Goal: Task Accomplishment & Management: Complete application form

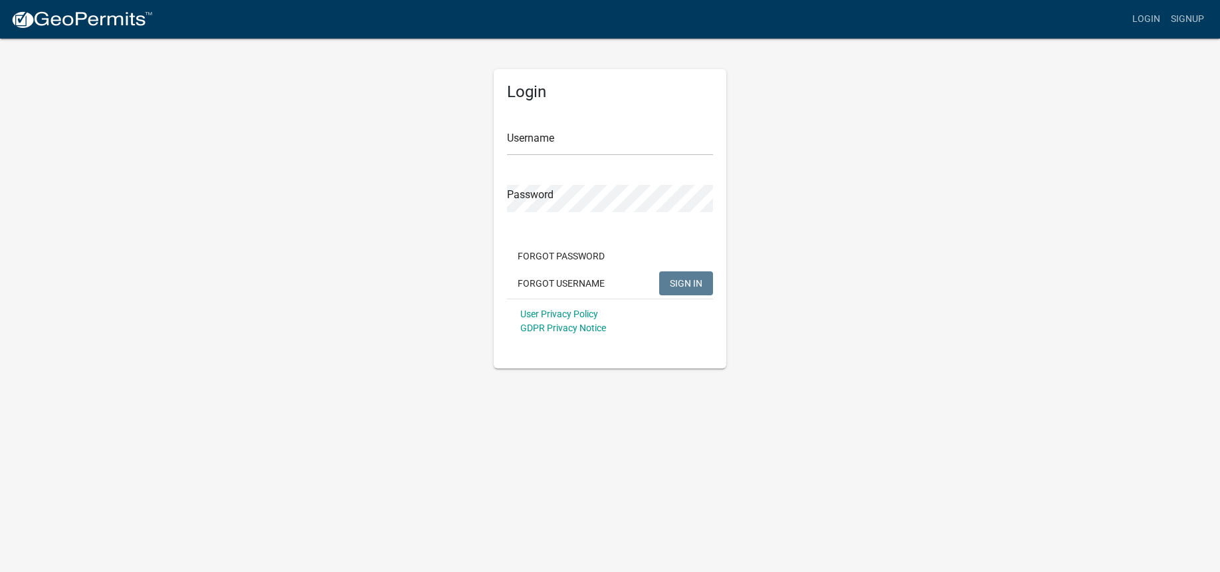
type input "[EMAIL_ADDRESS][DOMAIN_NAME]"
click at [688, 286] on span "SIGN IN" at bounding box center [686, 282] width 33 height 11
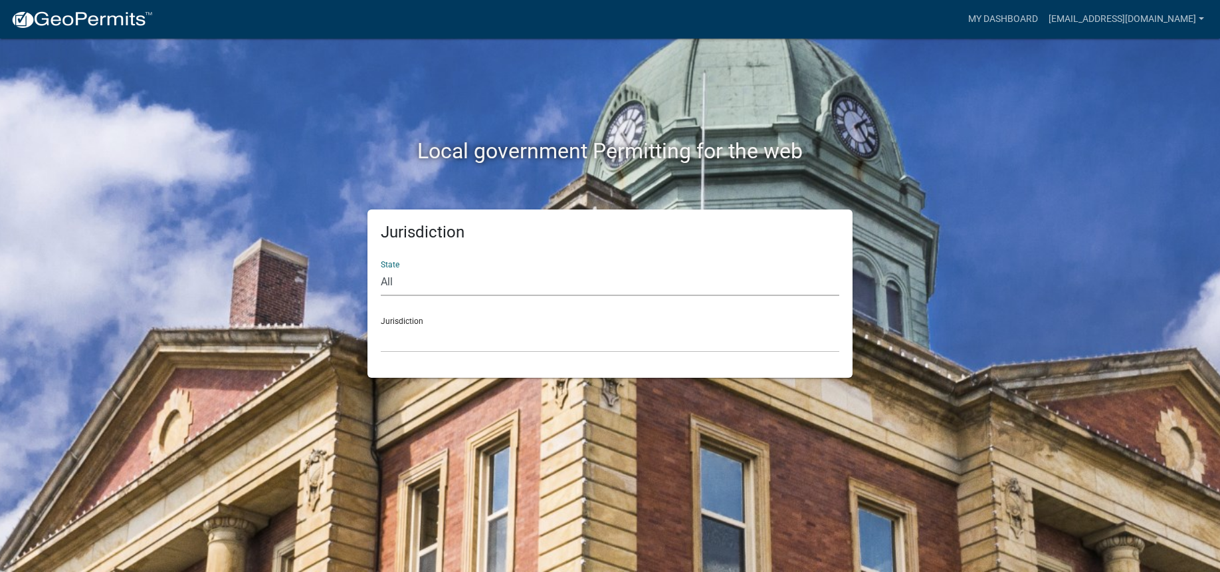
select select "[US_STATE]"
click option "[US_STATE]" at bounding box center [0, 0] width 0 height 0
click at [418, 319] on div "Jurisdiction [GEOGRAPHIC_DATA], [US_STATE][PERSON_NAME][GEOGRAPHIC_DATA], [US_S…" at bounding box center [610, 329] width 459 height 46
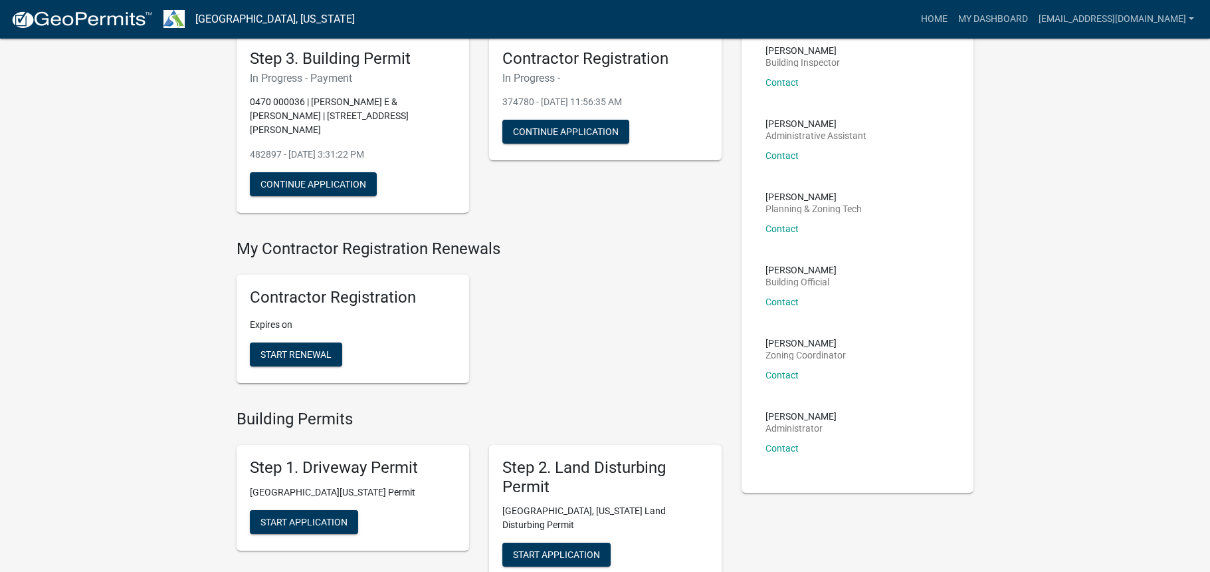
scroll to position [32, 0]
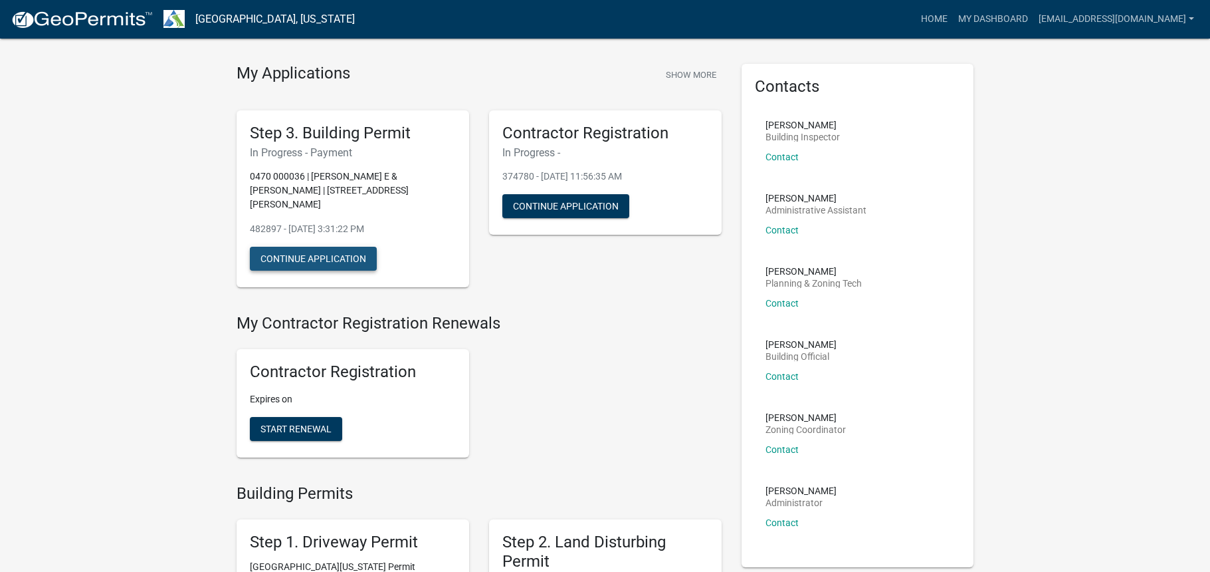
click at [340, 256] on button "Continue Application" at bounding box center [313, 259] width 127 height 24
